Goal: Communication & Community: Answer question/provide support

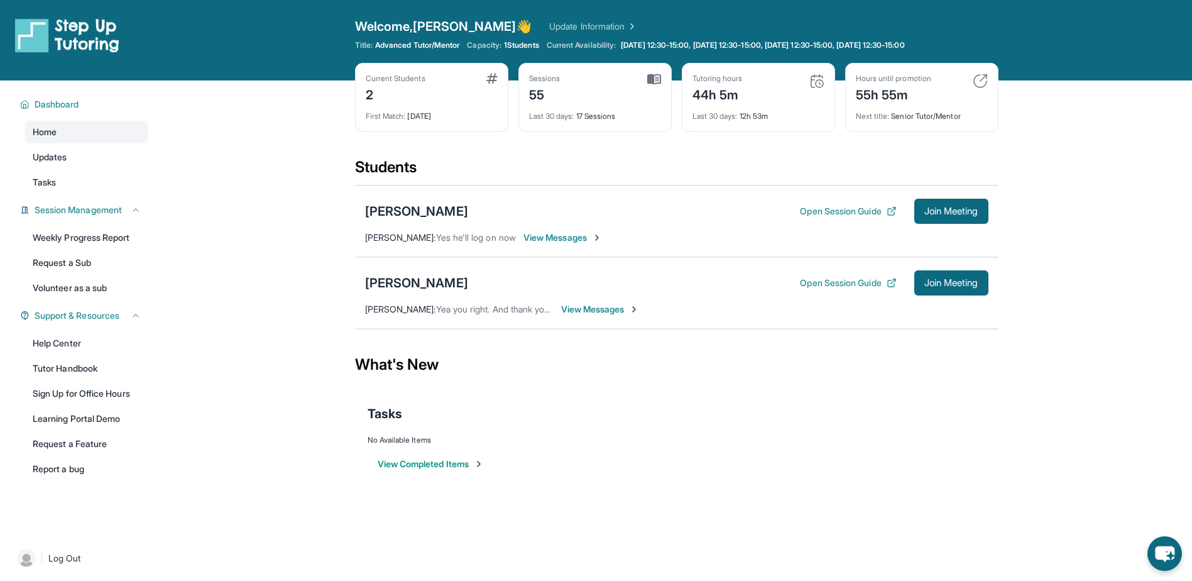
click at [581, 312] on span "View Messages" at bounding box center [600, 309] width 79 height 13
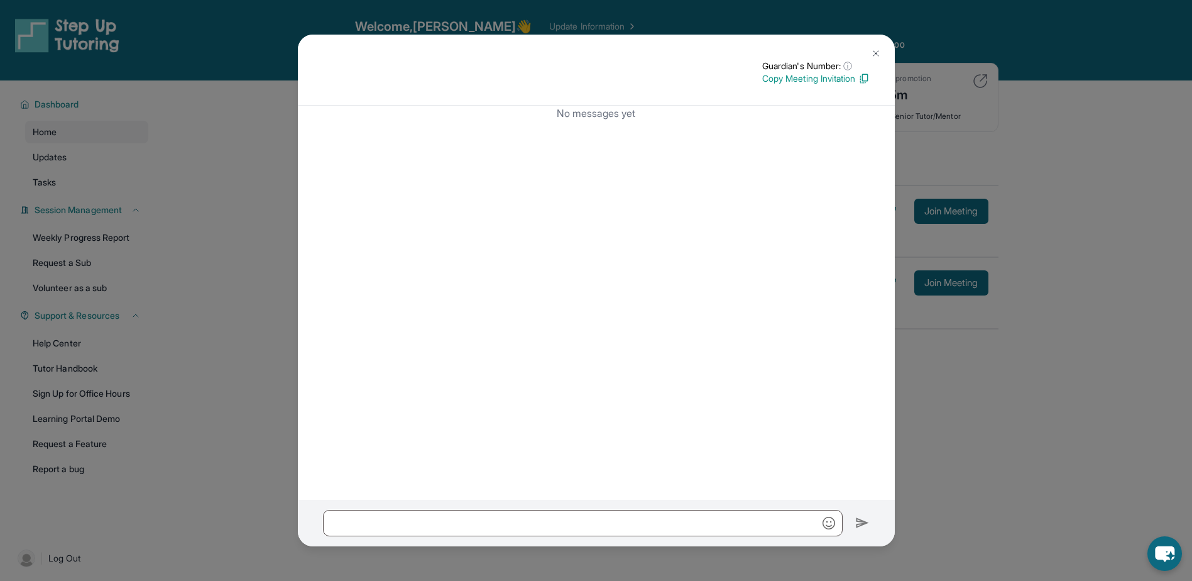
click at [871, 50] on img at bounding box center [876, 53] width 10 height 10
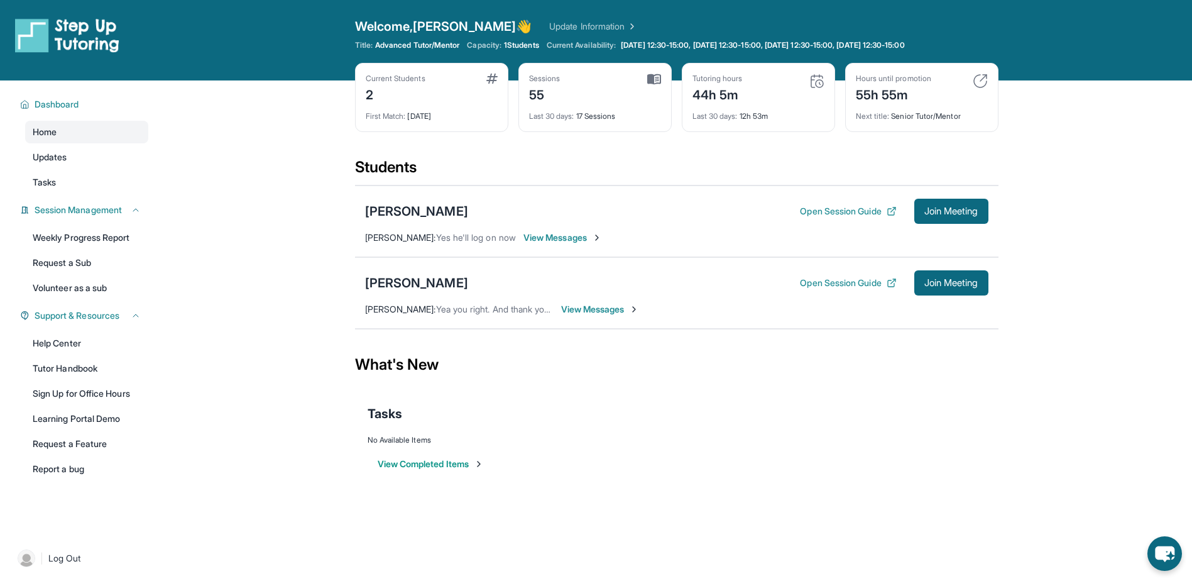
click at [485, 305] on span "Yea you right. And thank you [DATE] at 5pm works" at bounding box center [536, 309] width 200 height 11
click at [587, 312] on span "View Messages" at bounding box center [600, 309] width 79 height 13
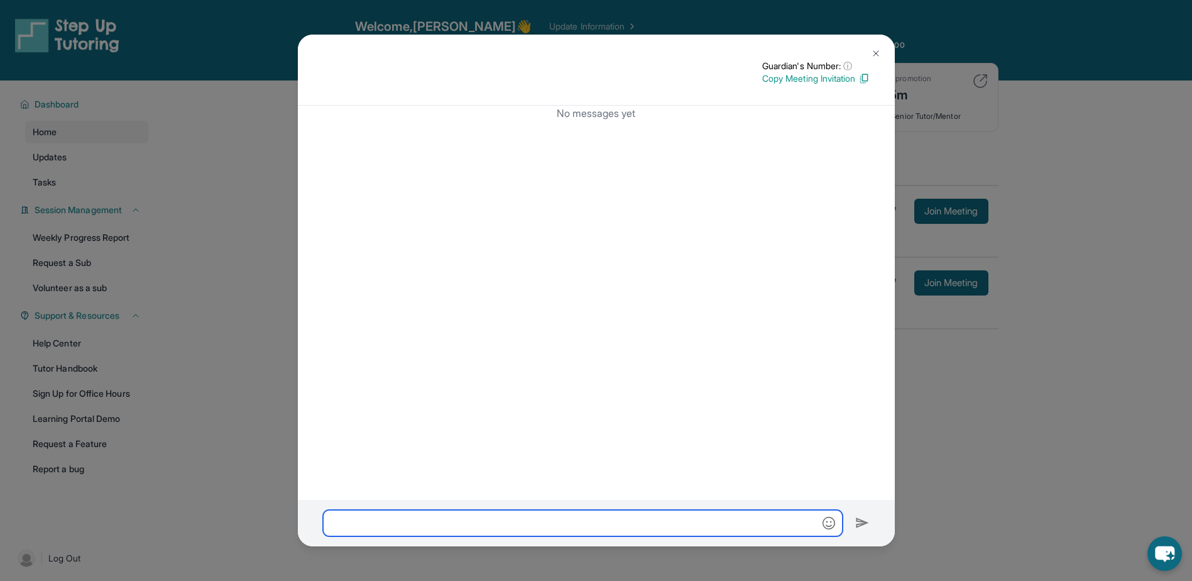
click at [474, 531] on input "text" at bounding box center [583, 523] width 520 height 26
type input "*"
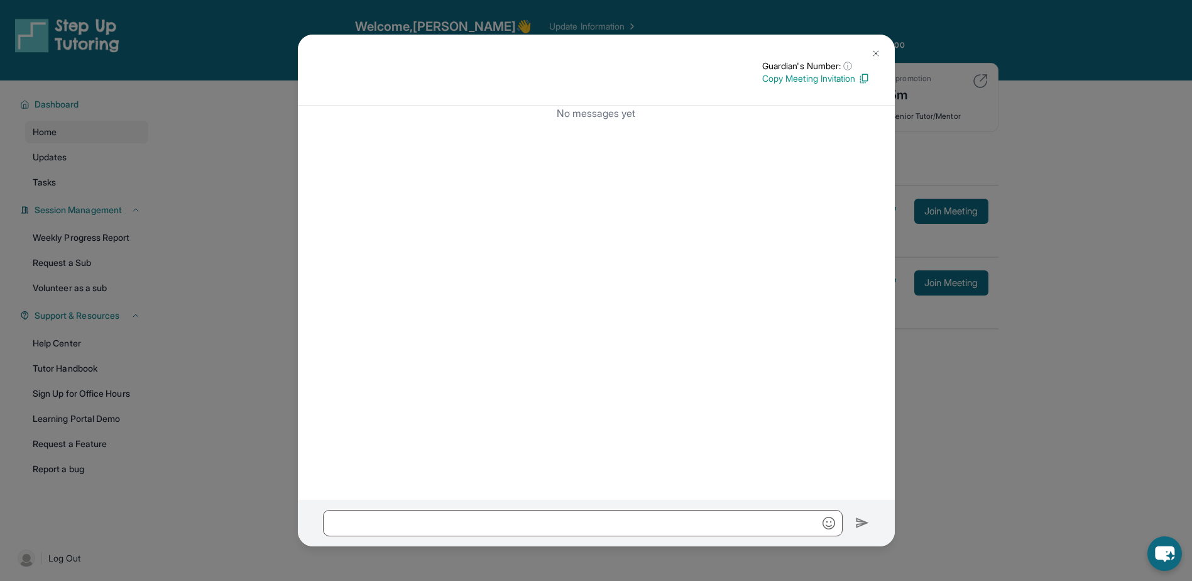
click at [875, 55] on img at bounding box center [876, 53] width 10 height 10
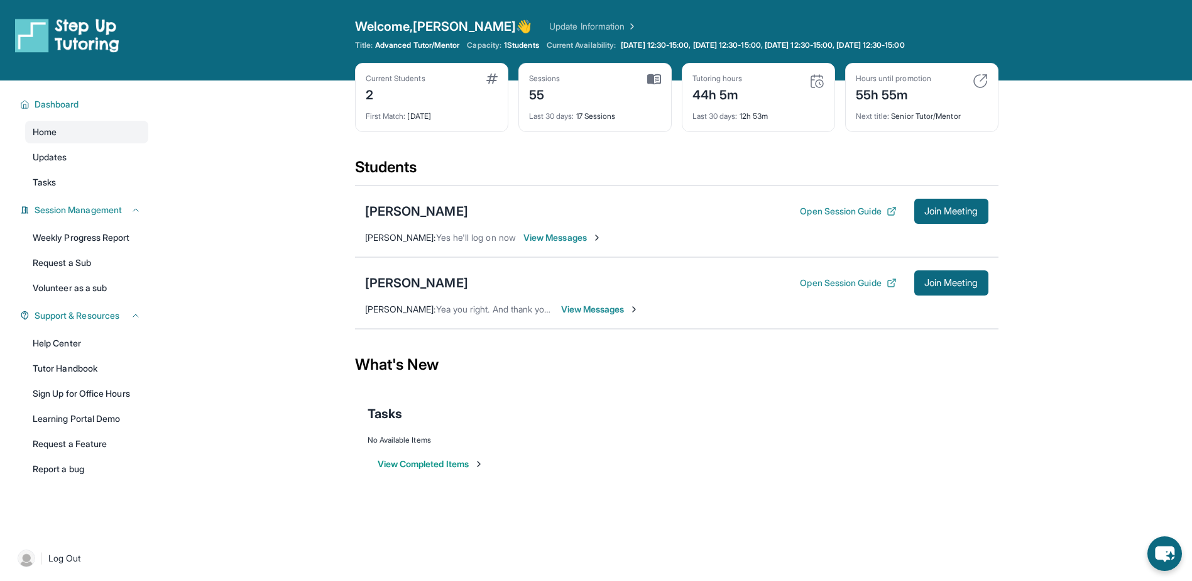
click at [571, 236] on span "View Messages" at bounding box center [562, 237] width 79 height 13
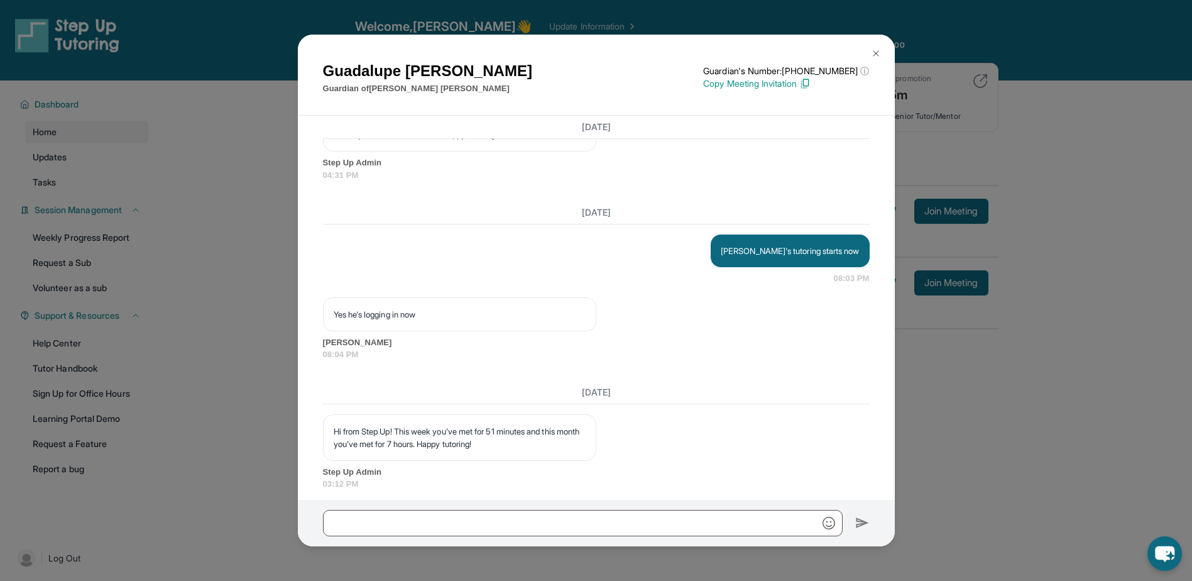
scroll to position [12868, 0]
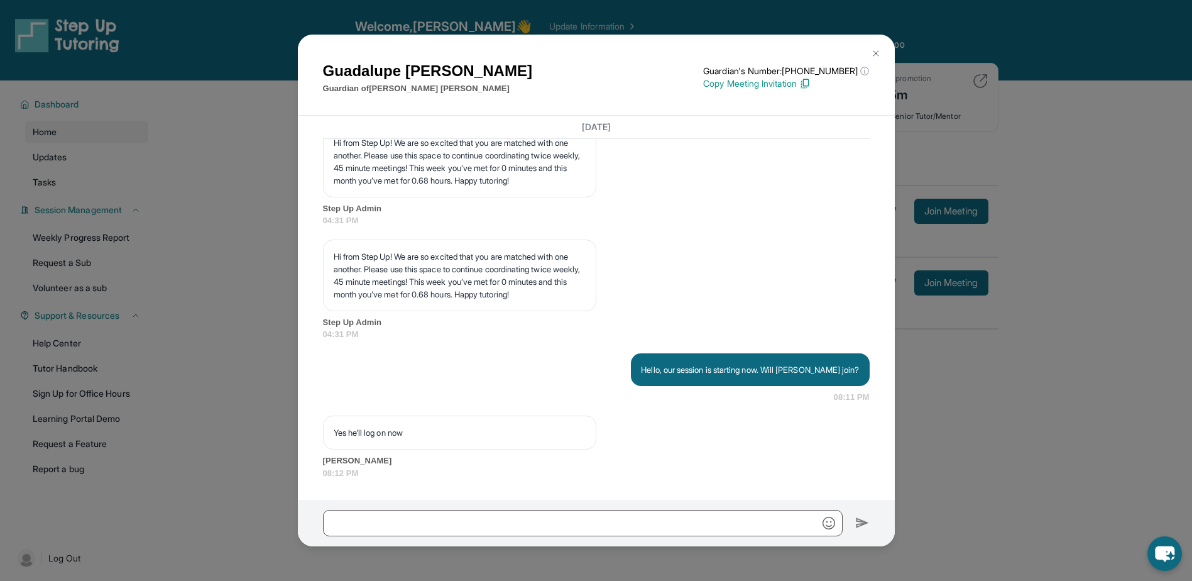
click at [877, 54] on img at bounding box center [876, 53] width 10 height 10
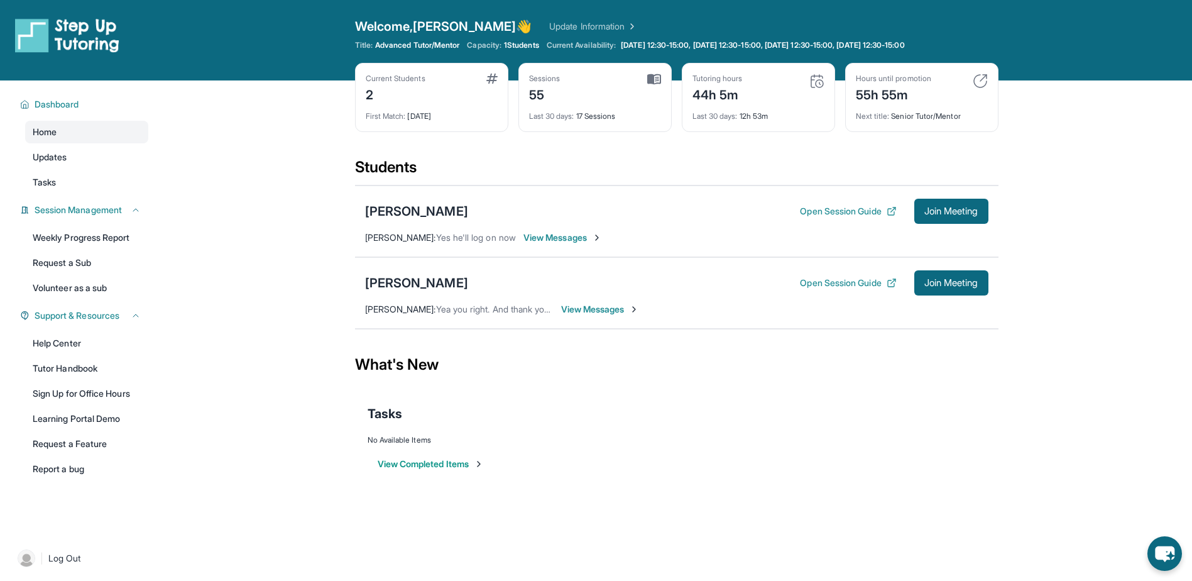
click at [610, 306] on span "View Messages" at bounding box center [600, 309] width 79 height 13
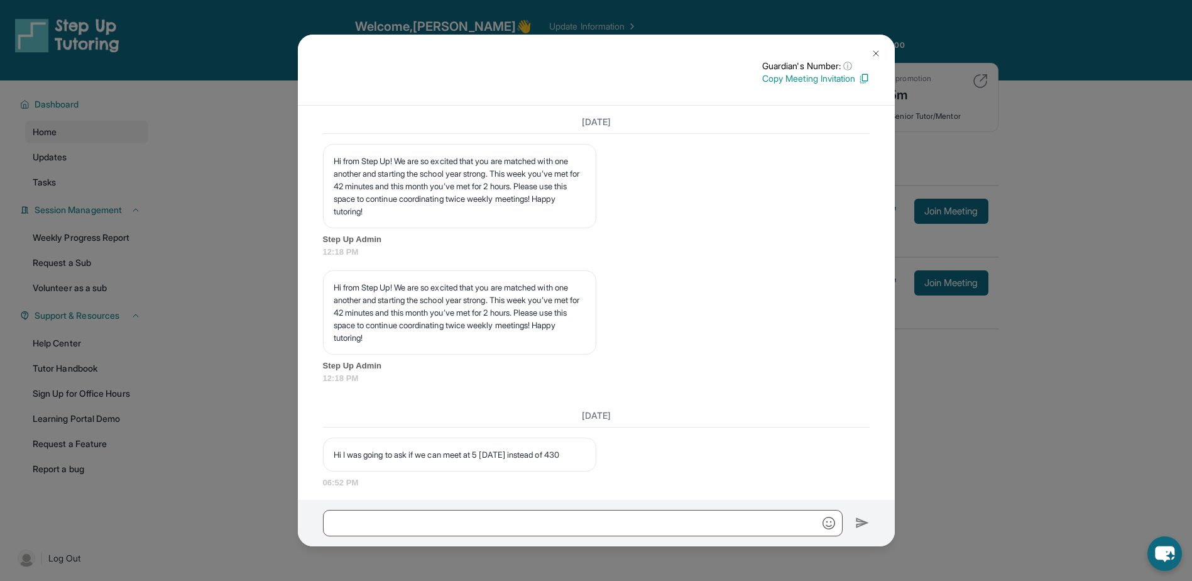
scroll to position [12356, 0]
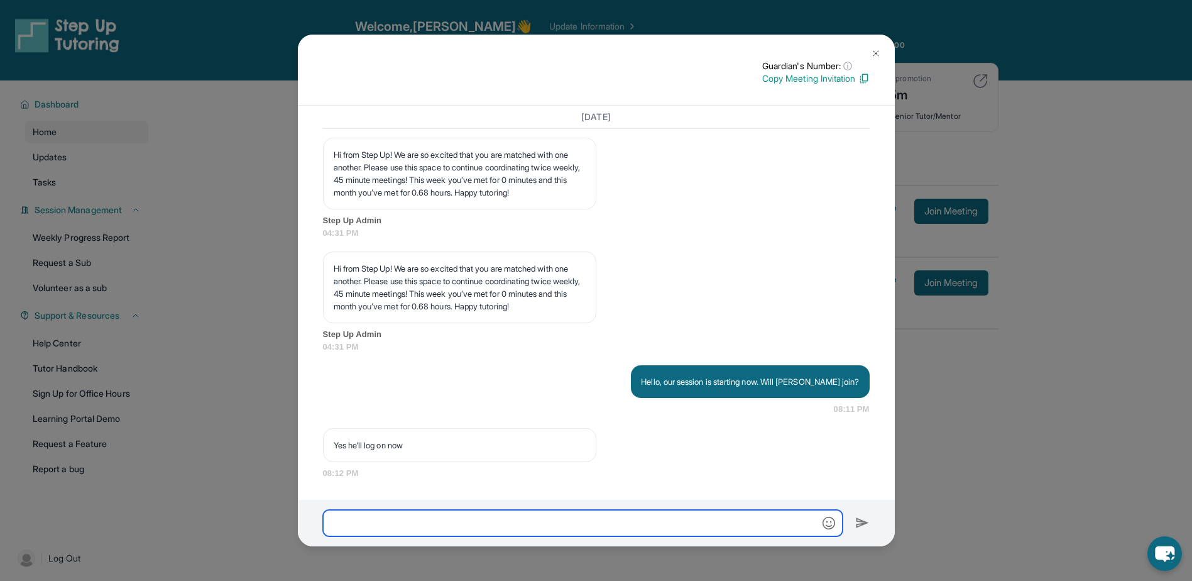
click at [599, 514] on input "text" at bounding box center [583, 523] width 520 height 26
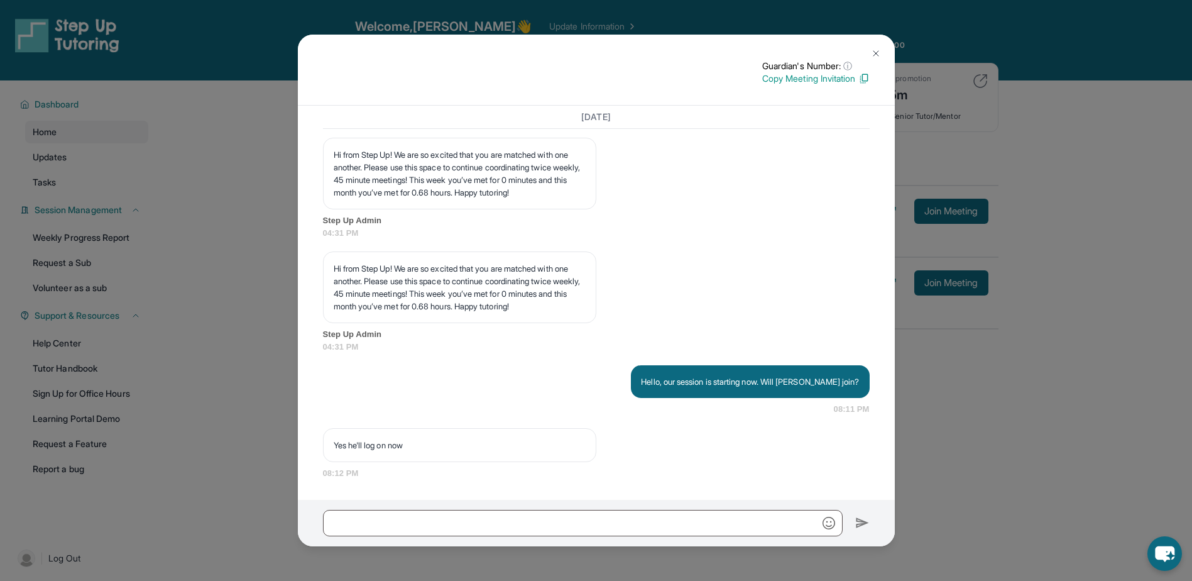
click at [886, 53] on button at bounding box center [875, 53] width 25 height 25
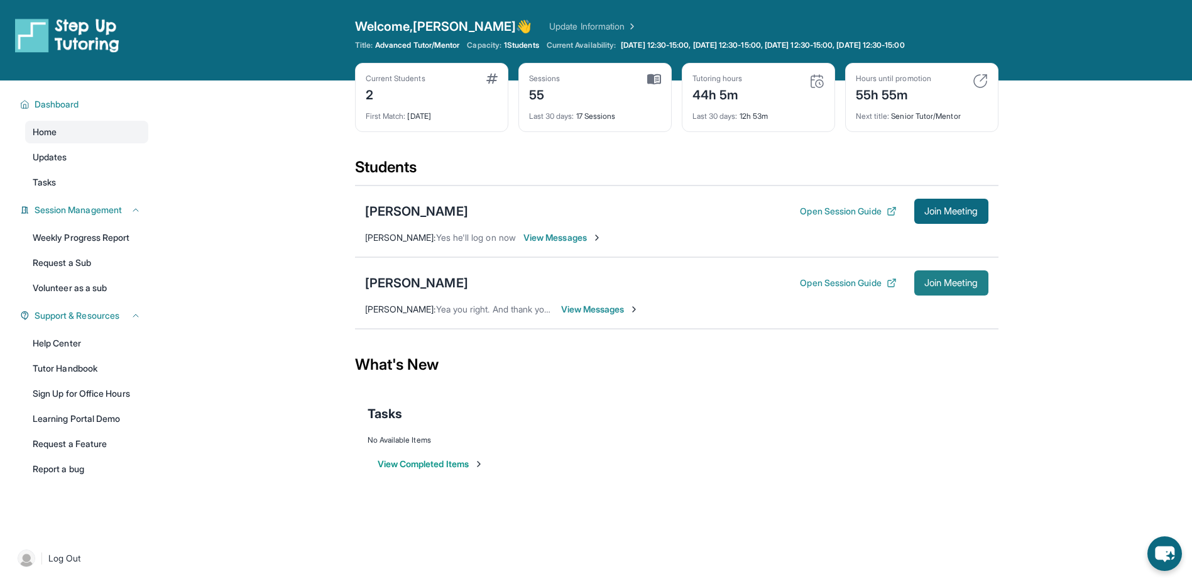
click at [926, 285] on span "Join Meeting" at bounding box center [951, 283] width 54 height 8
